Goal: Navigation & Orientation: Go to known website

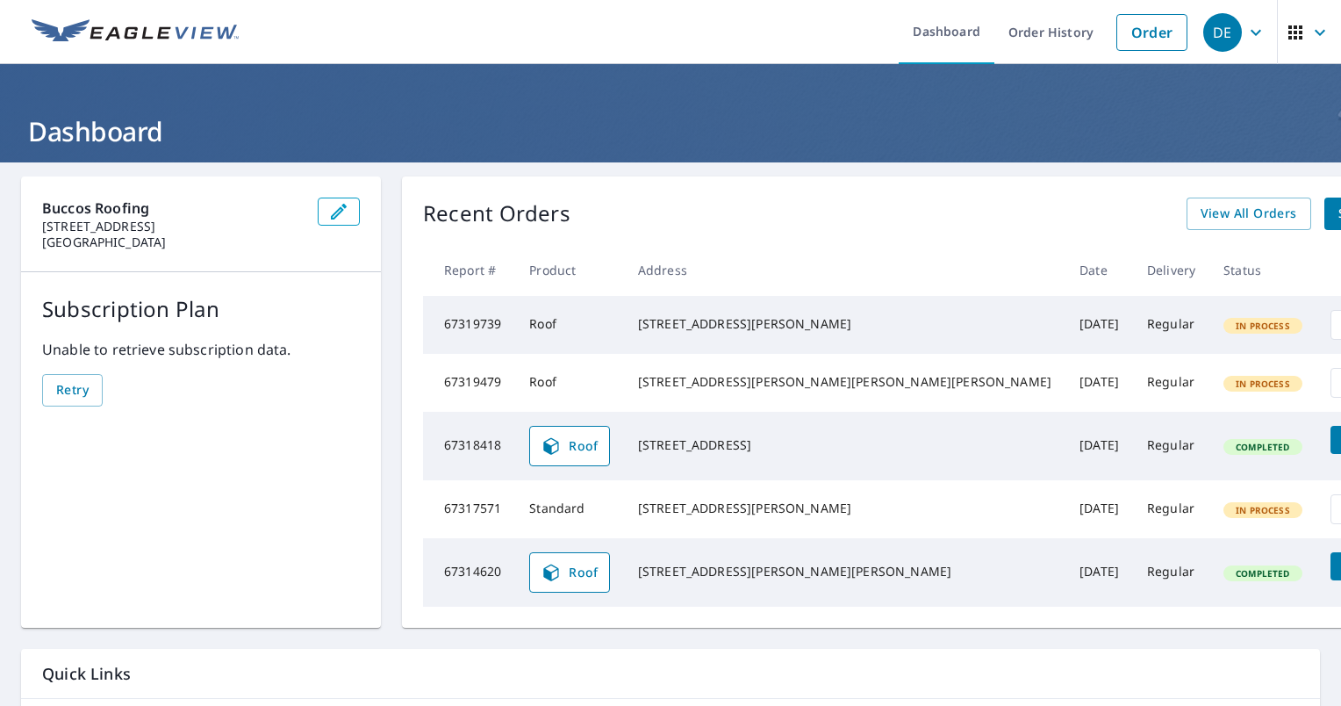
scroll to position [137, 0]
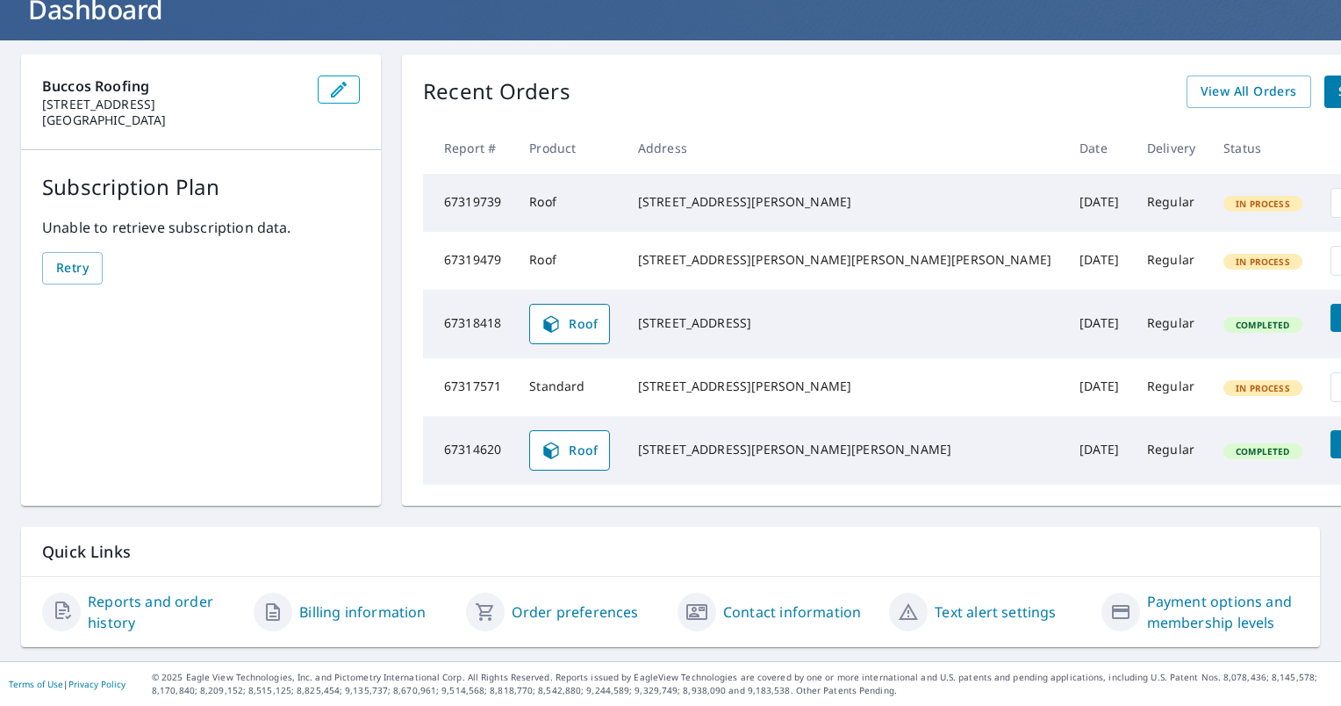
scroll to position [137, 0]
